Goal: Task Accomplishment & Management: Complete application form

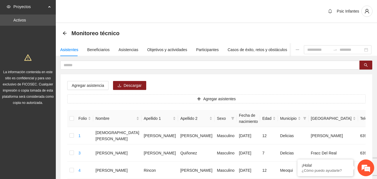
click at [150, 13] on div "Psic Infantes" at bounding box center [216, 11] width 321 height 23
click at [204, 17] on div "Psic Infantes" at bounding box center [216, 11] width 321 height 23
click at [170, 23] on div "Psic Infantes" at bounding box center [216, 11] width 321 height 23
click at [218, 29] on div "Monitoreo técnico" at bounding box center [217, 33] width 308 height 11
click at [257, 21] on div "Psic Infantes" at bounding box center [216, 11] width 321 height 23
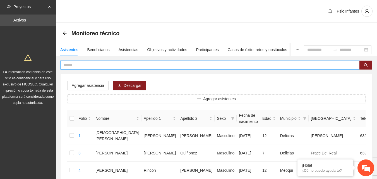
click at [75, 65] on input "text" at bounding box center [208, 65] width 288 height 6
type input "******"
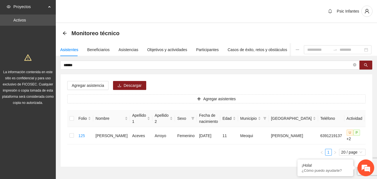
click at [168, 37] on div "Monitoreo técnico" at bounding box center [217, 33] width 308 height 11
click at [127, 51] on div "Asistencias" at bounding box center [129, 50] width 20 height 6
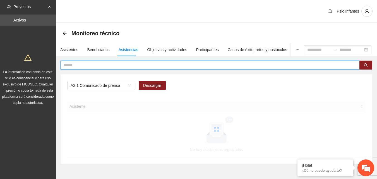
click at [123, 66] on input "text" at bounding box center [208, 65] width 288 height 6
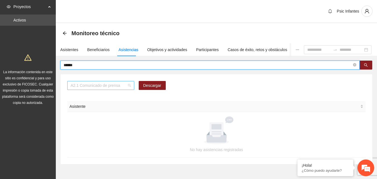
scroll to position [71, 0]
click at [125, 85] on span "A2.1 Comunicado de prensa" at bounding box center [101, 85] width 60 height 8
type input "******"
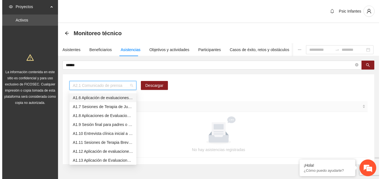
scroll to position [16, 0]
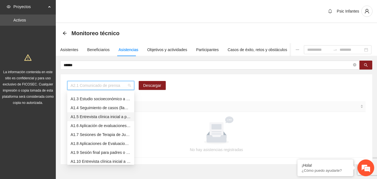
click at [106, 116] on div "A1.5 Entrevista clínica inicial a padres o tutores de NN" at bounding box center [101, 117] width 60 height 6
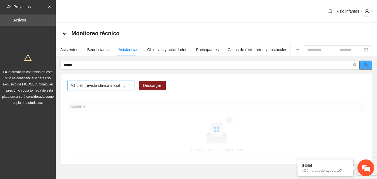
click at [364, 64] on icon "search" at bounding box center [366, 65] width 4 height 4
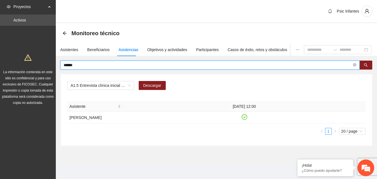
drag, startPoint x: 94, startPoint y: 66, endPoint x: 56, endPoint y: 64, distance: 38.0
click at [55, 65] on section "Proyectos Activos La información contenida en este sitio es confidencial y para…" at bounding box center [188, 90] width 377 height 180
type input "**********"
click at [67, 53] on div "Asistentes" at bounding box center [69, 49] width 18 height 13
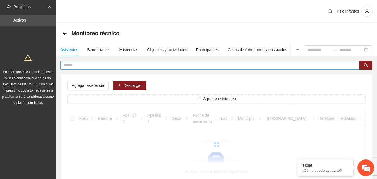
click at [75, 64] on input "text" at bounding box center [208, 65] width 288 height 6
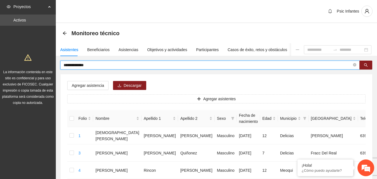
type input "**********"
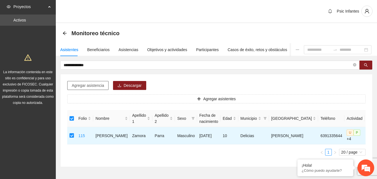
click at [90, 87] on span "Agregar asistencia" at bounding box center [88, 85] width 32 height 6
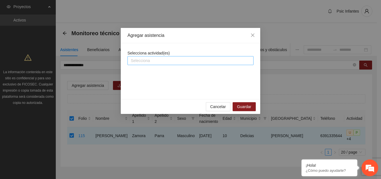
click at [162, 63] on div at bounding box center [190, 60] width 123 height 7
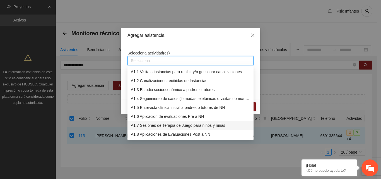
click at [152, 125] on div "A1.7 Sesiones de Terapia de Juego para niños y niñas" at bounding box center [191, 125] width 120 height 6
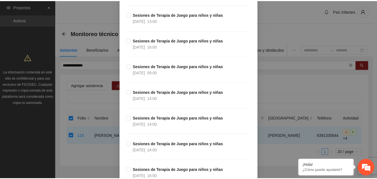
scroll to position [0, 0]
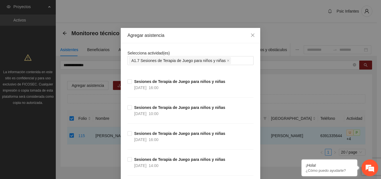
click at [188, 41] on div "Agregar asistencia" at bounding box center [191, 35] width 140 height 15
click at [187, 50] on div "Selecciona actividad(es) A1.7 Sesiones de Terapia de Juego para niños y niñas" at bounding box center [191, 57] width 126 height 15
click at [251, 37] on icon "close" at bounding box center [253, 35] width 4 height 4
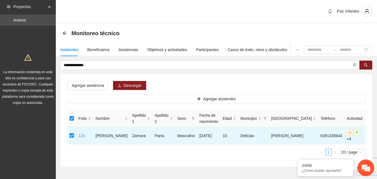
click at [141, 27] on div "Monitoreo técnico" at bounding box center [216, 33] width 321 height 20
click at [85, 85] on span "Agregar asistencia" at bounding box center [88, 85] width 32 height 6
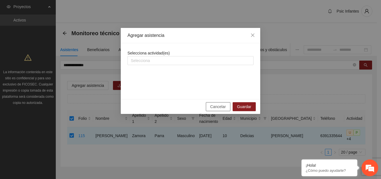
click at [215, 106] on span "Cancelar" at bounding box center [219, 107] width 16 height 6
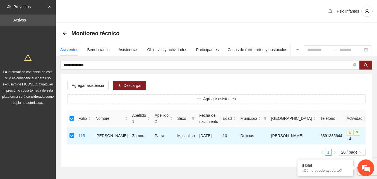
click at [273, 20] on div "Psic Infantes" at bounding box center [216, 11] width 321 height 23
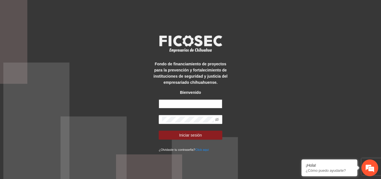
click at [181, 105] on input "text" at bounding box center [191, 103] width 64 height 9
type input "**********"
click at [159, 131] on button "Iniciar sesión" at bounding box center [191, 135] width 64 height 9
click at [218, 119] on icon "eye-invisible" at bounding box center [217, 120] width 4 height 4
click at [161, 119] on span at bounding box center [191, 119] width 64 height 9
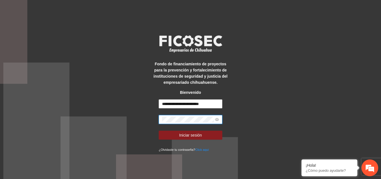
click at [159, 131] on button "Iniciar sesión" at bounding box center [191, 135] width 64 height 9
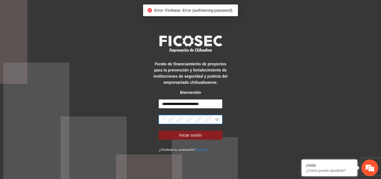
click at [135, 123] on div "**********" at bounding box center [190, 89] width 381 height 179
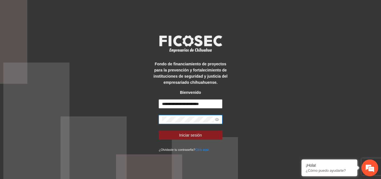
click at [159, 131] on button "Iniciar sesión" at bounding box center [191, 135] width 64 height 9
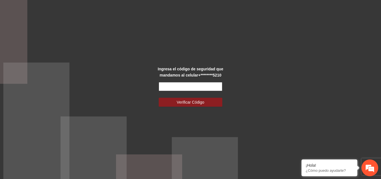
click at [217, 87] on input "text" at bounding box center [191, 86] width 64 height 9
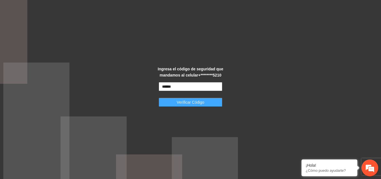
type input "******"
click at [183, 104] on span "Verificar Código" at bounding box center [191, 102] width 28 height 6
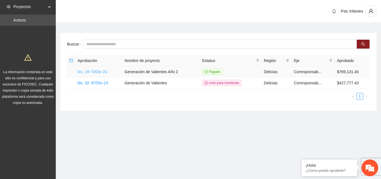
click at [99, 72] on link "No. 19-73/Dic-24" at bounding box center [93, 72] width 30 height 4
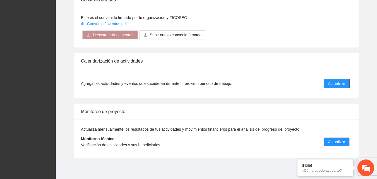
scroll to position [448, 0]
click at [342, 141] on span "Actualizar" at bounding box center [336, 141] width 17 height 6
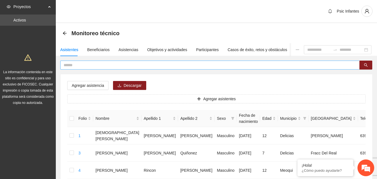
click at [85, 65] on input "text" at bounding box center [208, 65] width 288 height 6
type input "**********"
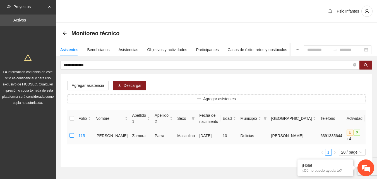
click at [72, 138] on label at bounding box center [72, 136] width 4 height 6
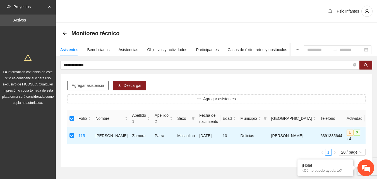
click at [90, 84] on span "Agregar asistencia" at bounding box center [88, 85] width 32 height 6
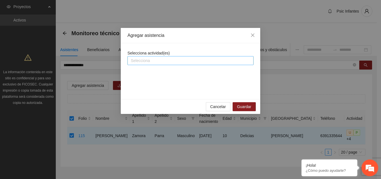
click at [168, 61] on div at bounding box center [190, 60] width 123 height 7
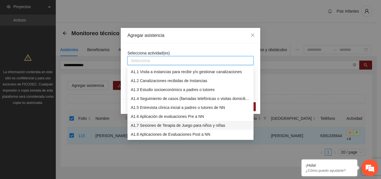
click at [162, 123] on div "A1.7 Sesiones de Terapia de Juego para niños y niñas" at bounding box center [191, 125] width 120 height 6
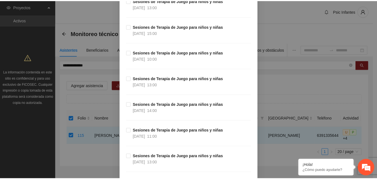
scroll to position [5238, 0]
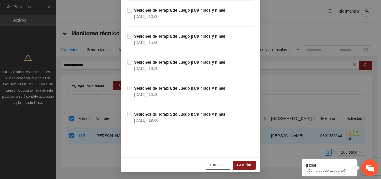
click at [220, 166] on span "Cancelar" at bounding box center [219, 165] width 16 height 6
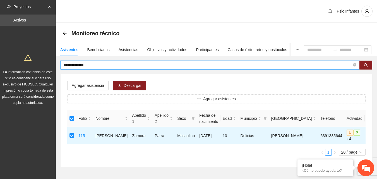
drag, startPoint x: 98, startPoint y: 67, endPoint x: 61, endPoint y: 68, distance: 37.2
click at [61, 68] on span "**********" at bounding box center [210, 65] width 300 height 9
click at [124, 46] on div "Asistencias" at bounding box center [129, 49] width 20 height 13
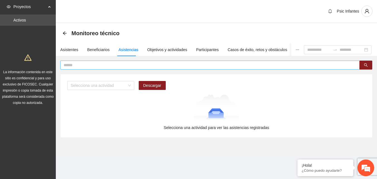
click at [124, 62] on input "text" at bounding box center [208, 65] width 288 height 6
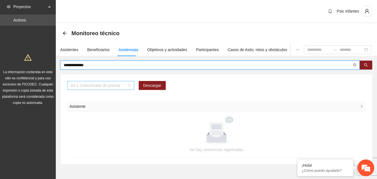
click at [94, 89] on span "A2.1 Comunicado de prensa" at bounding box center [101, 85] width 60 height 8
type input "**********"
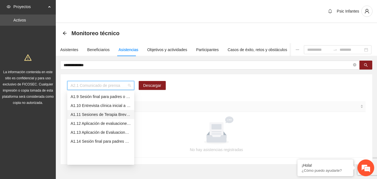
scroll to position [44, 0]
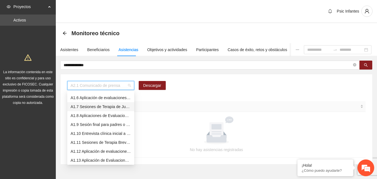
click at [94, 107] on div "A1.7 Sesiones de Terapia de Juego para niños y niñas" at bounding box center [101, 107] width 60 height 6
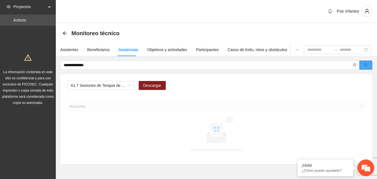
click at [369, 68] on button "button" at bounding box center [366, 65] width 13 height 9
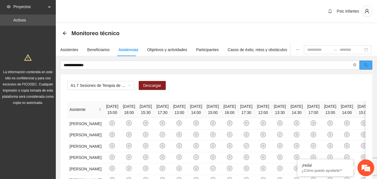
click at [367, 66] on icon "search" at bounding box center [366, 65] width 4 height 4
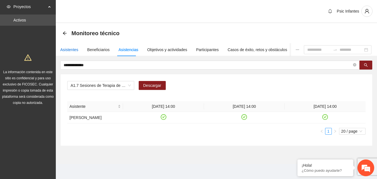
click at [69, 50] on div "Asistentes" at bounding box center [69, 50] width 18 height 6
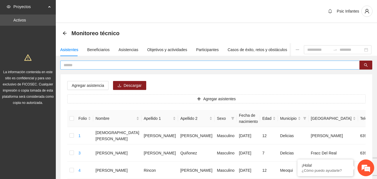
click at [94, 62] on span at bounding box center [210, 65] width 300 height 9
click at [96, 64] on input "text" at bounding box center [208, 65] width 288 height 6
type input "**********"
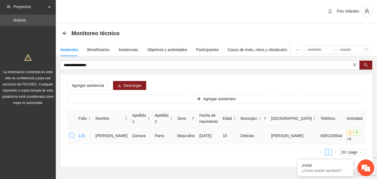
click at [75, 138] on td at bounding box center [71, 135] width 9 height 17
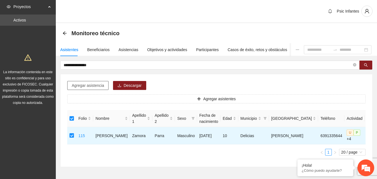
click at [90, 84] on span "Agregar asistencia" at bounding box center [88, 85] width 32 height 6
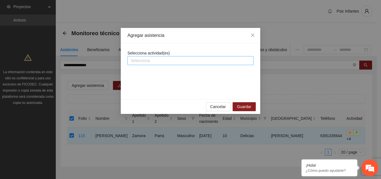
click at [200, 61] on div at bounding box center [190, 60] width 123 height 7
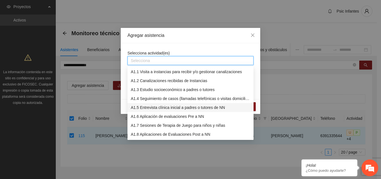
click at [166, 106] on div "A1.5 Entrevista clínica inicial a padres o tutores de NN" at bounding box center [191, 107] width 120 height 6
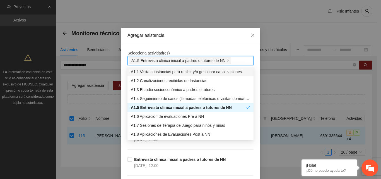
click at [193, 42] on div "Agregar asistencia" at bounding box center [191, 35] width 140 height 15
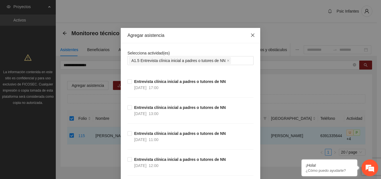
click at [253, 34] on icon "close" at bounding box center [253, 35] width 4 height 4
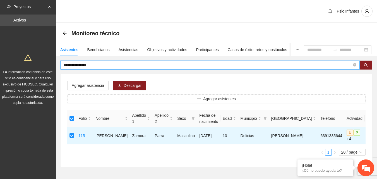
drag, startPoint x: 106, startPoint y: 65, endPoint x: 60, endPoint y: 64, distance: 46.3
click at [60, 64] on div "**********" at bounding box center [216, 114] width 321 height 106
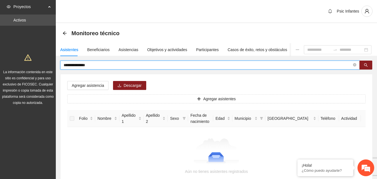
click at [79, 65] on input "**********" at bounding box center [208, 65] width 288 height 6
type input "**********"
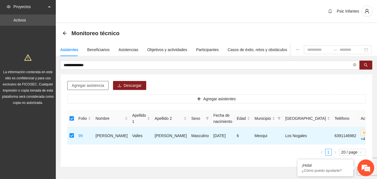
click at [86, 89] on button "Agregar asistencia" at bounding box center [87, 85] width 41 height 9
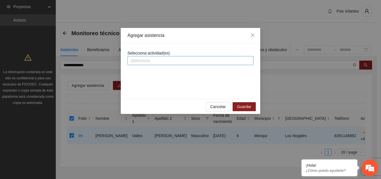
click at [155, 61] on div at bounding box center [190, 60] width 123 height 7
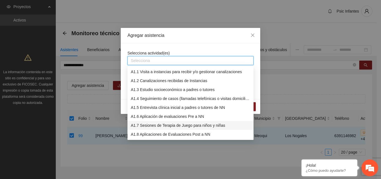
click at [164, 126] on div "A1.7 Sesiones de Terapia de Juego para niños y niñas" at bounding box center [191, 125] width 120 height 6
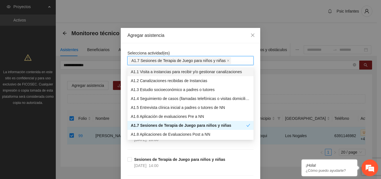
click at [196, 42] on div "Agregar asistencia" at bounding box center [191, 35] width 140 height 15
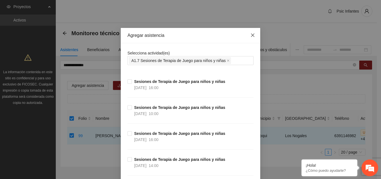
click at [251, 35] on icon "close" at bounding box center [252, 35] width 3 height 3
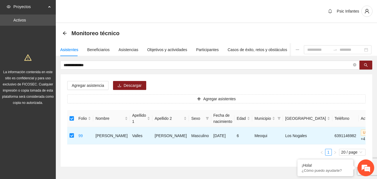
click at [229, 25] on div "Monitoreo técnico" at bounding box center [216, 33] width 321 height 20
click at [364, 15] on button "button" at bounding box center [367, 11] width 11 height 11
click at [350, 32] on span "Cerrar sesión" at bounding box center [352, 32] width 35 height 6
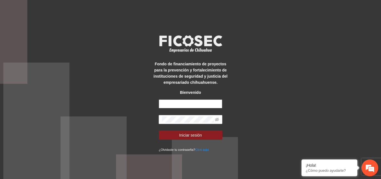
click at [197, 108] on input "text" at bounding box center [191, 103] width 64 height 9
type input "**********"
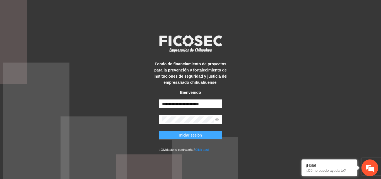
click at [205, 137] on button "Iniciar sesión" at bounding box center [191, 135] width 64 height 9
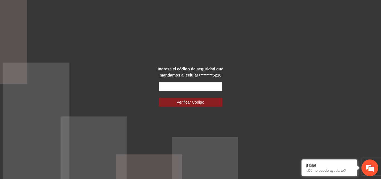
click at [206, 86] on input "text" at bounding box center [191, 86] width 64 height 9
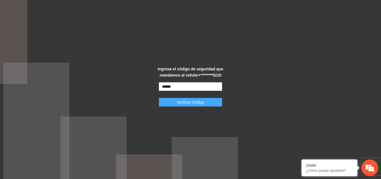
type input "******"
click at [196, 101] on span "Verificar Código" at bounding box center [191, 102] width 28 height 6
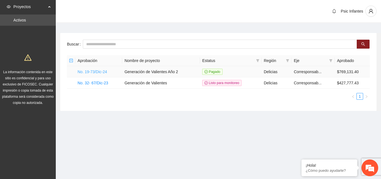
click at [99, 72] on link "No. 19-73/Dic-24" at bounding box center [93, 72] width 30 height 4
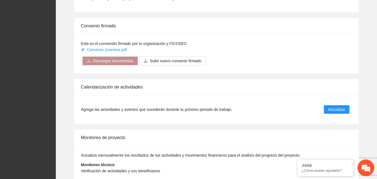
scroll to position [448, 0]
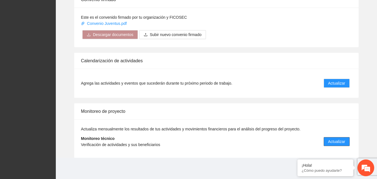
drag, startPoint x: 343, startPoint y: 141, endPoint x: 345, endPoint y: 140, distance: 2.9
click at [343, 141] on span "Actualizar" at bounding box center [336, 141] width 17 height 6
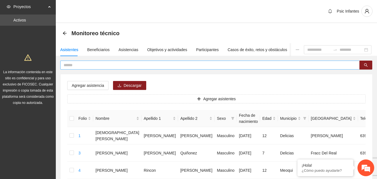
click at [85, 65] on input "text" at bounding box center [208, 65] width 288 height 6
type input "**********"
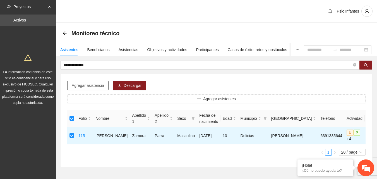
click at [88, 85] on span "Agregar asistencia" at bounding box center [88, 85] width 32 height 6
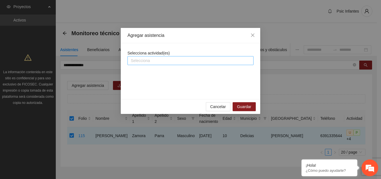
click at [186, 59] on div at bounding box center [190, 60] width 123 height 7
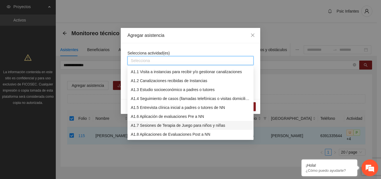
drag, startPoint x: 174, startPoint y: 123, endPoint x: 175, endPoint y: 120, distance: 3.4
click at [175, 124] on div "A1.7 Sesiones de Terapia de Juego para niños y niñas" at bounding box center [191, 125] width 120 height 6
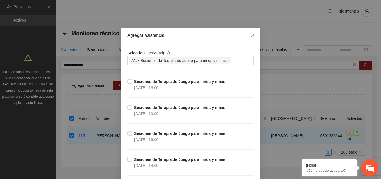
click at [235, 59] on div "A1.7 Sesiones de Terapia de Juego para niños y niñas" at bounding box center [190, 61] width 123 height 8
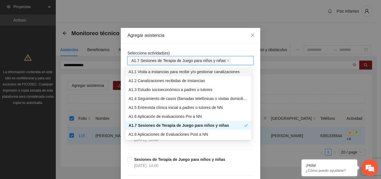
click at [235, 61] on div "A1.7 Sesiones de Terapia de Juego para niños y niñas" at bounding box center [190, 61] width 123 height 8
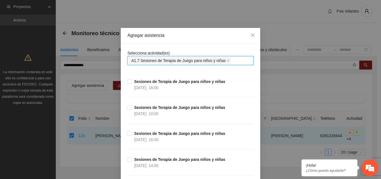
click at [233, 64] on div "A1.7 Sesiones de Terapia de Juego para niños y niñas" at bounding box center [190, 61] width 123 height 8
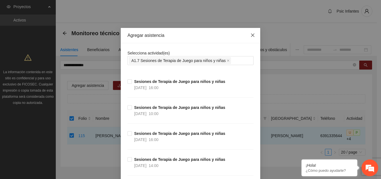
click at [251, 37] on icon "close" at bounding box center [253, 35] width 4 height 4
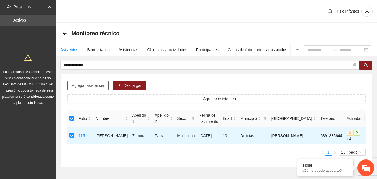
click at [92, 87] on span "Agregar asistencia" at bounding box center [88, 85] width 32 height 6
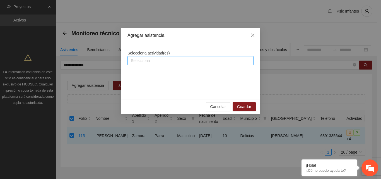
click at [172, 63] on div at bounding box center [190, 60] width 123 height 7
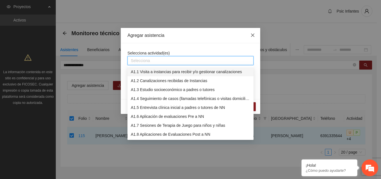
click at [256, 35] on span "Close" at bounding box center [252, 35] width 15 height 15
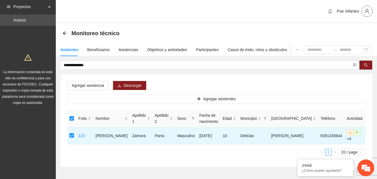
click at [366, 16] on button "button" at bounding box center [367, 11] width 11 height 11
click at [299, 56] on div "Asistentes Beneficiarios Asistencias Objetivos y actividades Participantes Caso…" at bounding box center [216, 49] width 321 height 13
click at [304, 47] on div at bounding box center [338, 49] width 68 height 9
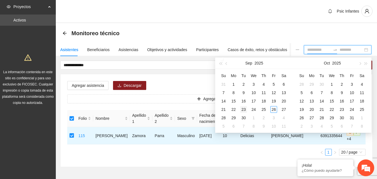
type input "**********"
click at [244, 109] on div "23" at bounding box center [243, 109] width 7 height 7
type input "**********"
click at [243, 108] on div "23" at bounding box center [243, 109] width 7 height 7
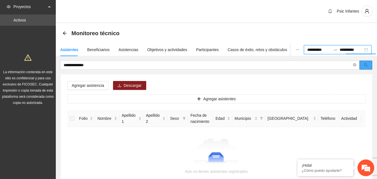
click at [367, 66] on icon "search" at bounding box center [366, 65] width 4 height 4
click at [365, 67] on span "search" at bounding box center [366, 65] width 4 height 4
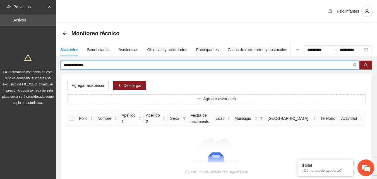
click at [235, 62] on input "**********" at bounding box center [208, 65] width 288 height 6
drag, startPoint x: 102, startPoint y: 67, endPoint x: 62, endPoint y: 63, distance: 40.4
click at [63, 63] on span "**********" at bounding box center [210, 65] width 300 height 9
click at [367, 66] on icon "search" at bounding box center [366, 65] width 4 height 4
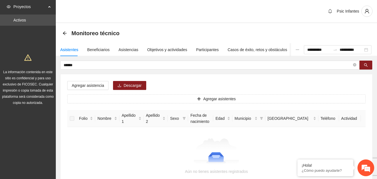
click at [152, 145] on div at bounding box center [216, 152] width 285 height 28
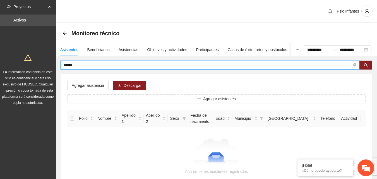
click at [99, 63] on input "******" at bounding box center [208, 65] width 288 height 6
type input "*"
type input "**********"
drag, startPoint x: 150, startPoint y: 138, endPoint x: 151, endPoint y: 135, distance: 3.5
click at [150, 138] on div "Aún no tienes asistentes registrados" at bounding box center [216, 153] width 298 height 52
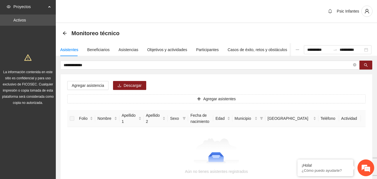
click at [48, 7] on div "Proyectos" at bounding box center [28, 6] width 56 height 11
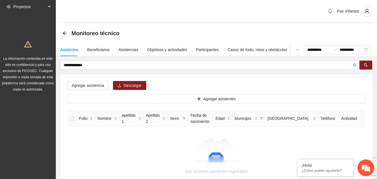
click at [49, 8] on div "Proyectos" at bounding box center [28, 6] width 56 height 11
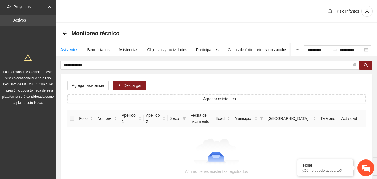
click at [26, 21] on link "Activos" at bounding box center [19, 20] width 13 height 4
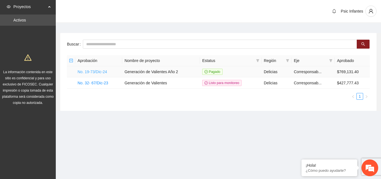
click at [100, 70] on link "No. 19-73/Dic-24" at bounding box center [93, 72] width 30 height 4
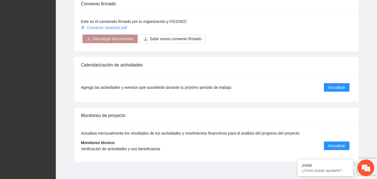
scroll to position [448, 0]
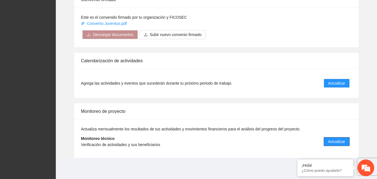
click at [333, 141] on span "Actualizar" at bounding box center [336, 141] width 17 height 6
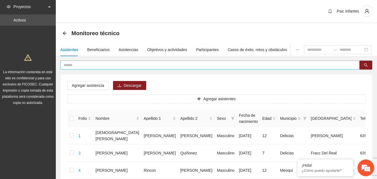
click at [84, 64] on input "text" at bounding box center [208, 65] width 288 height 6
type input "******"
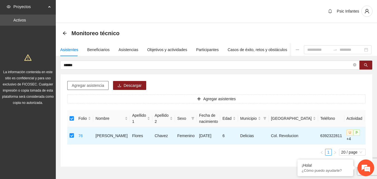
click at [95, 83] on span "Agregar asistencia" at bounding box center [88, 85] width 32 height 6
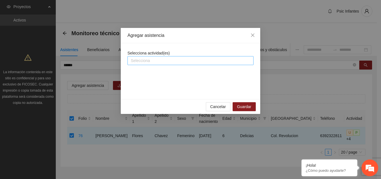
click at [165, 63] on div at bounding box center [190, 60] width 123 height 7
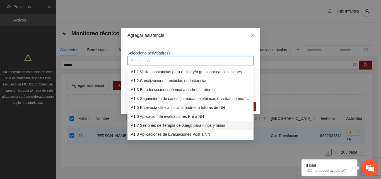
click at [174, 126] on div "A1.7 Sesiones de Terapia de Juego para niños y niñas" at bounding box center [191, 125] width 120 height 6
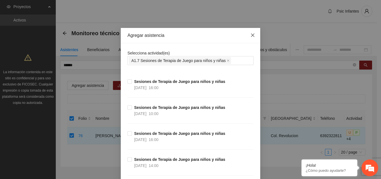
click at [251, 33] on icon "close" at bounding box center [253, 35] width 4 height 4
